Goal: Check status: Check status

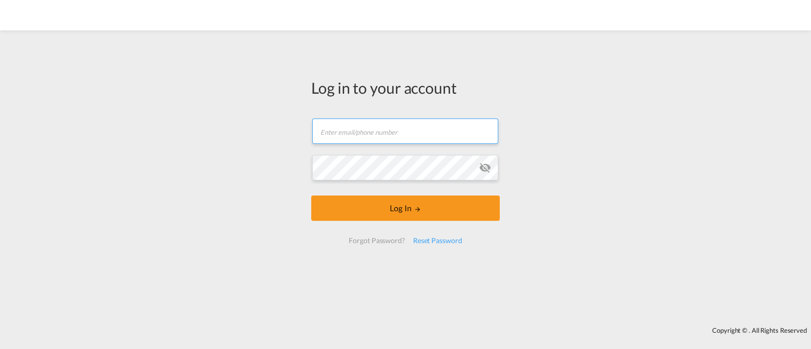
type input "[EMAIL_ADDRESS][DOMAIN_NAME]"
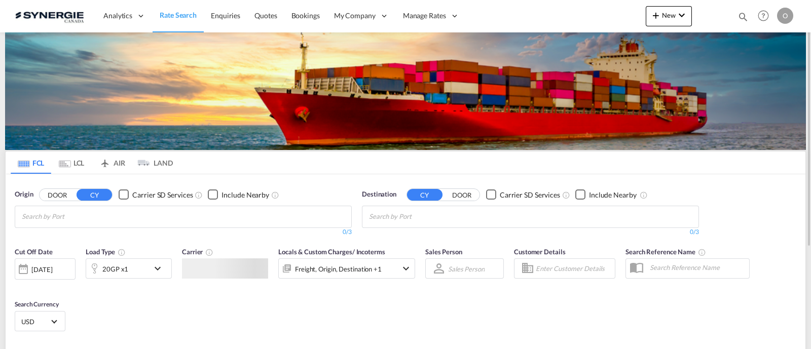
click at [740, 15] on md-icon "icon-magnify" at bounding box center [742, 16] width 11 height 11
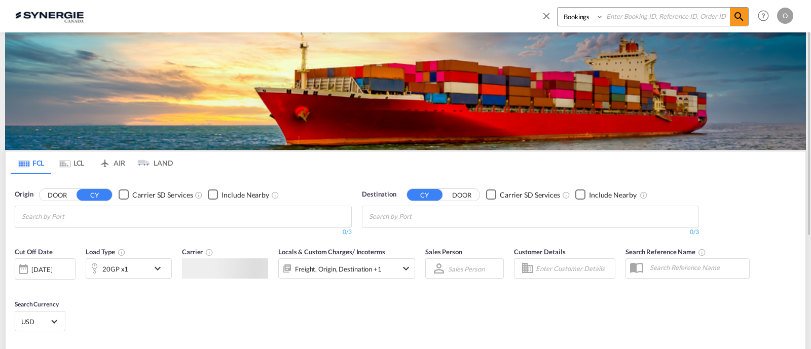
click at [574, 24] on select "Bookings Quotes Enquiries" at bounding box center [581, 17] width 48 height 18
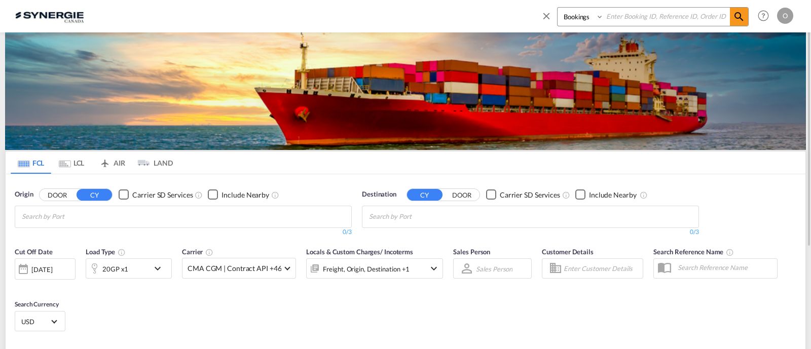
select select "Quotes"
click at [557, 8] on select "Bookings Quotes Enquiries" at bounding box center [581, 17] width 48 height 18
click at [669, 16] on input at bounding box center [666, 17] width 126 height 18
paste input "SYC000014235"
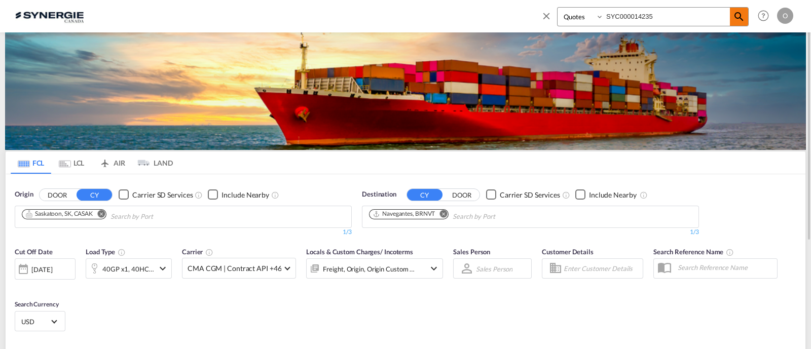
type input "SYC000014235"
click at [733, 13] on span at bounding box center [738, 17] width 18 height 18
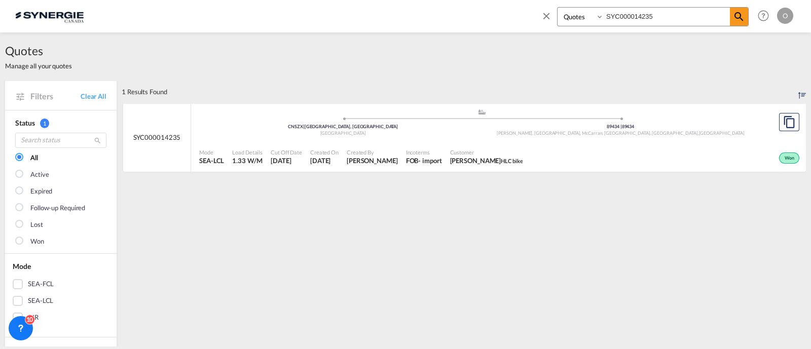
click at [592, 148] on div "Won" at bounding box center [663, 156] width 275 height 25
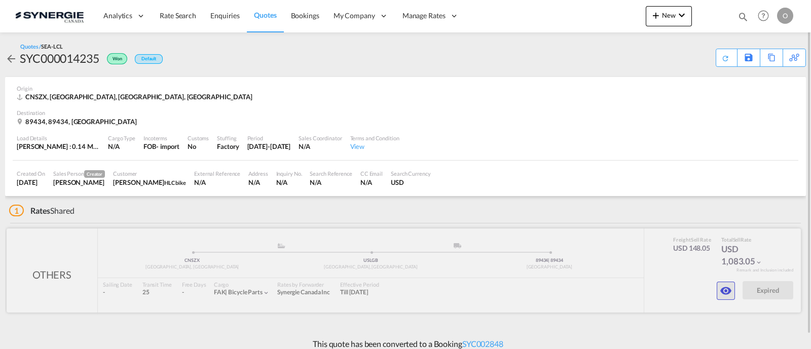
click at [722, 285] on md-icon "icon-eye" at bounding box center [725, 291] width 12 height 12
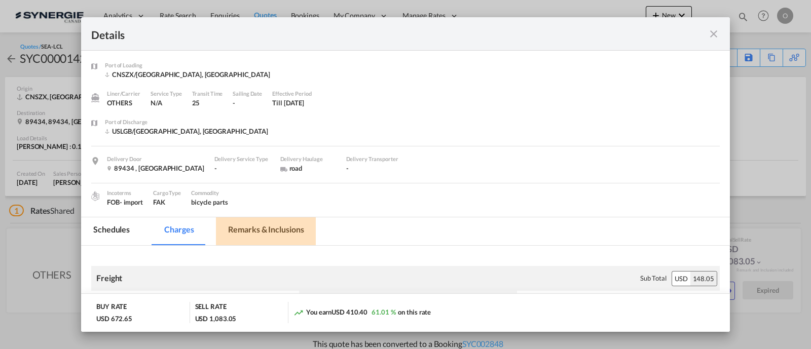
drag, startPoint x: 293, startPoint y: 228, endPoint x: 325, endPoint y: 204, distance: 39.4
click at [293, 227] on md-tab-item "Remarks & Inclusions" at bounding box center [266, 231] width 100 height 28
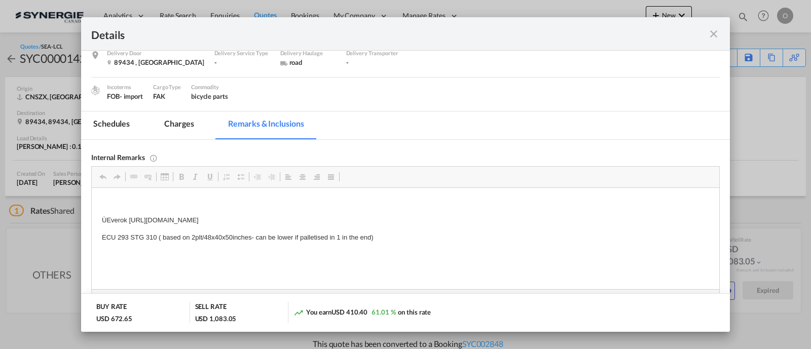
scroll to position [126, 0]
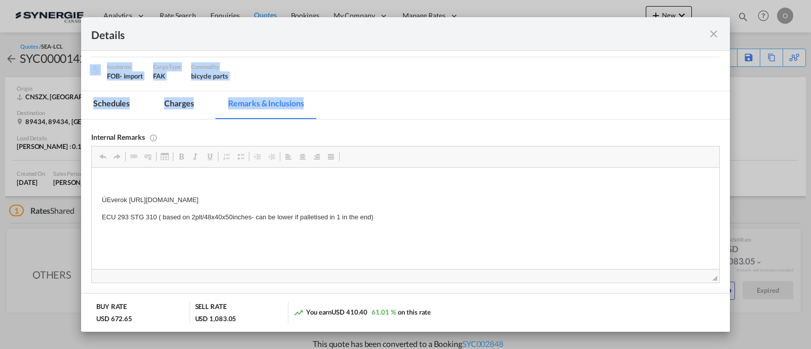
drag, startPoint x: 716, startPoint y: 34, endPoint x: 630, endPoint y: 112, distance: 115.9
click at [634, 109] on md-dialog "Details Port of Loading CNSZX/Shenzhen, GD Liner/Carrier OTHERS Service Type N/…" at bounding box center [405, 174] width 648 height 314
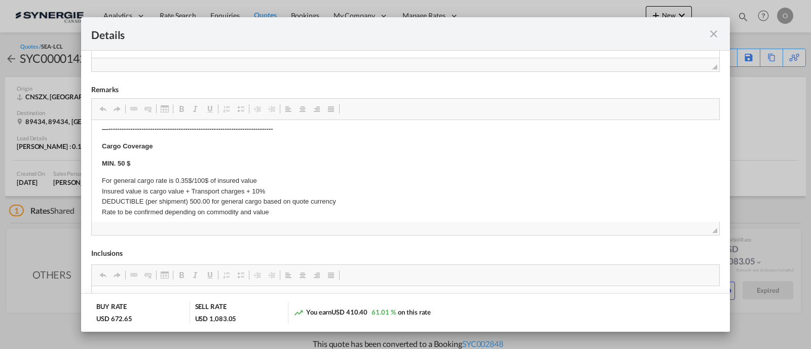
scroll to position [424, 0]
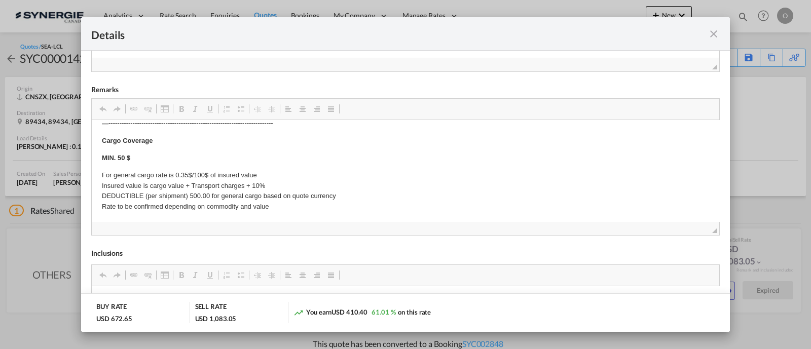
click at [708, 43] on div "Details" at bounding box center [405, 33] width 648 height 33
click at [712, 31] on md-icon "icon-close fg-AAA8AD m-0 cursor" at bounding box center [713, 34] width 12 height 12
